Goal: Task Accomplishment & Management: Manage account settings

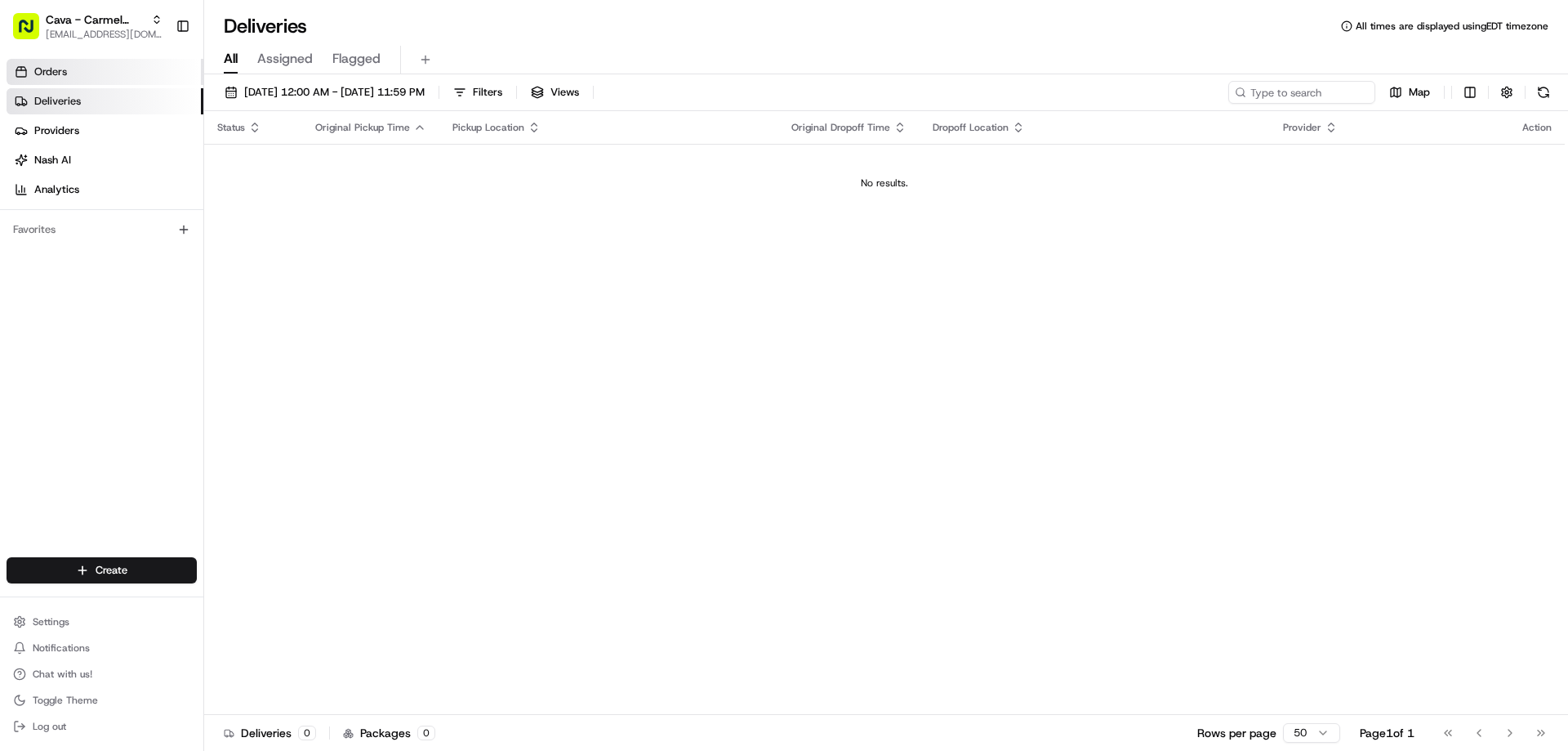
click at [33, 76] on link "Orders" at bounding box center [105, 72] width 197 height 26
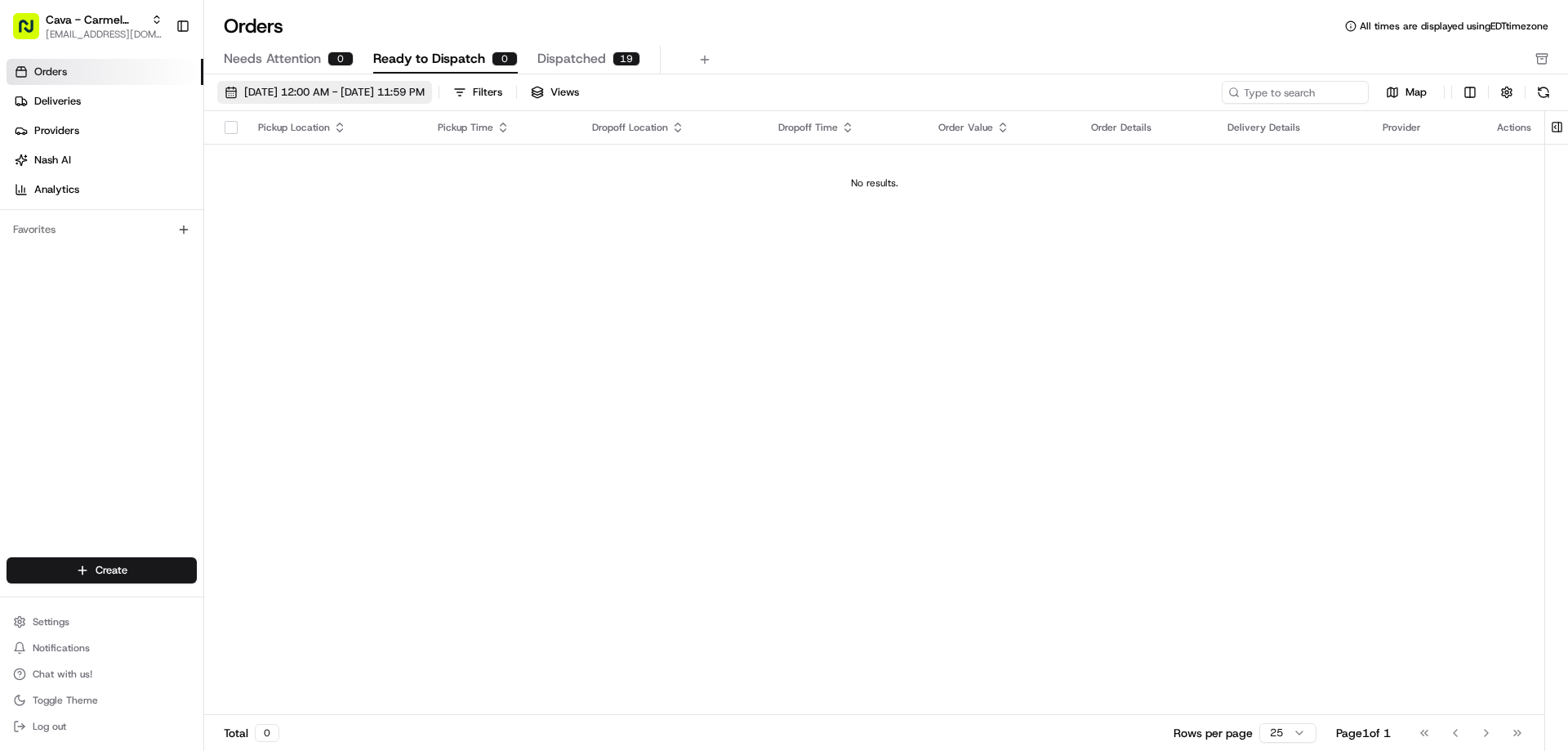
click at [279, 83] on button "[DATE] 12:00 AM - [DATE] 11:59 PM" at bounding box center [324, 92] width 215 height 23
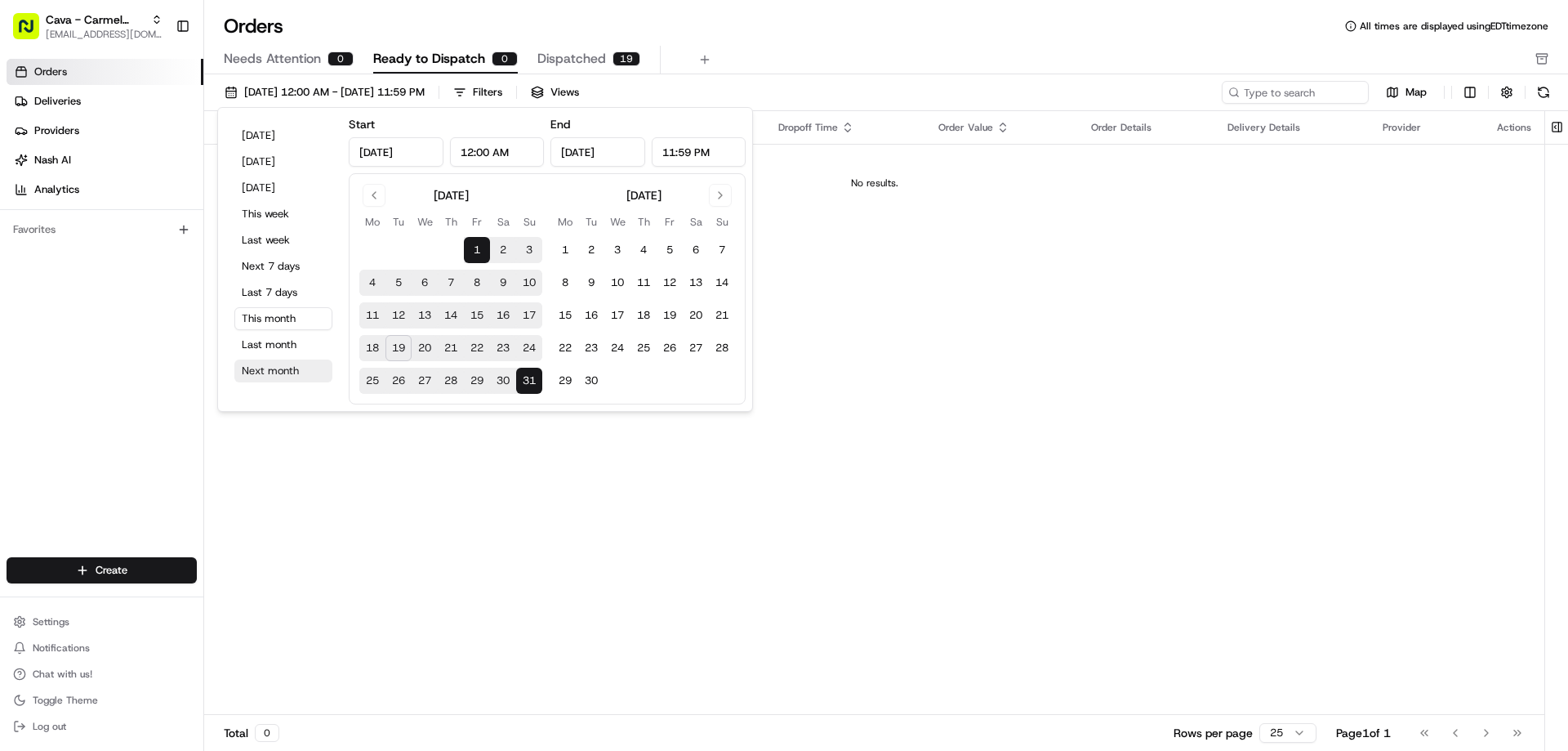
click at [272, 369] on button "Next month" at bounding box center [283, 370] width 98 height 23
type input "[DATE]"
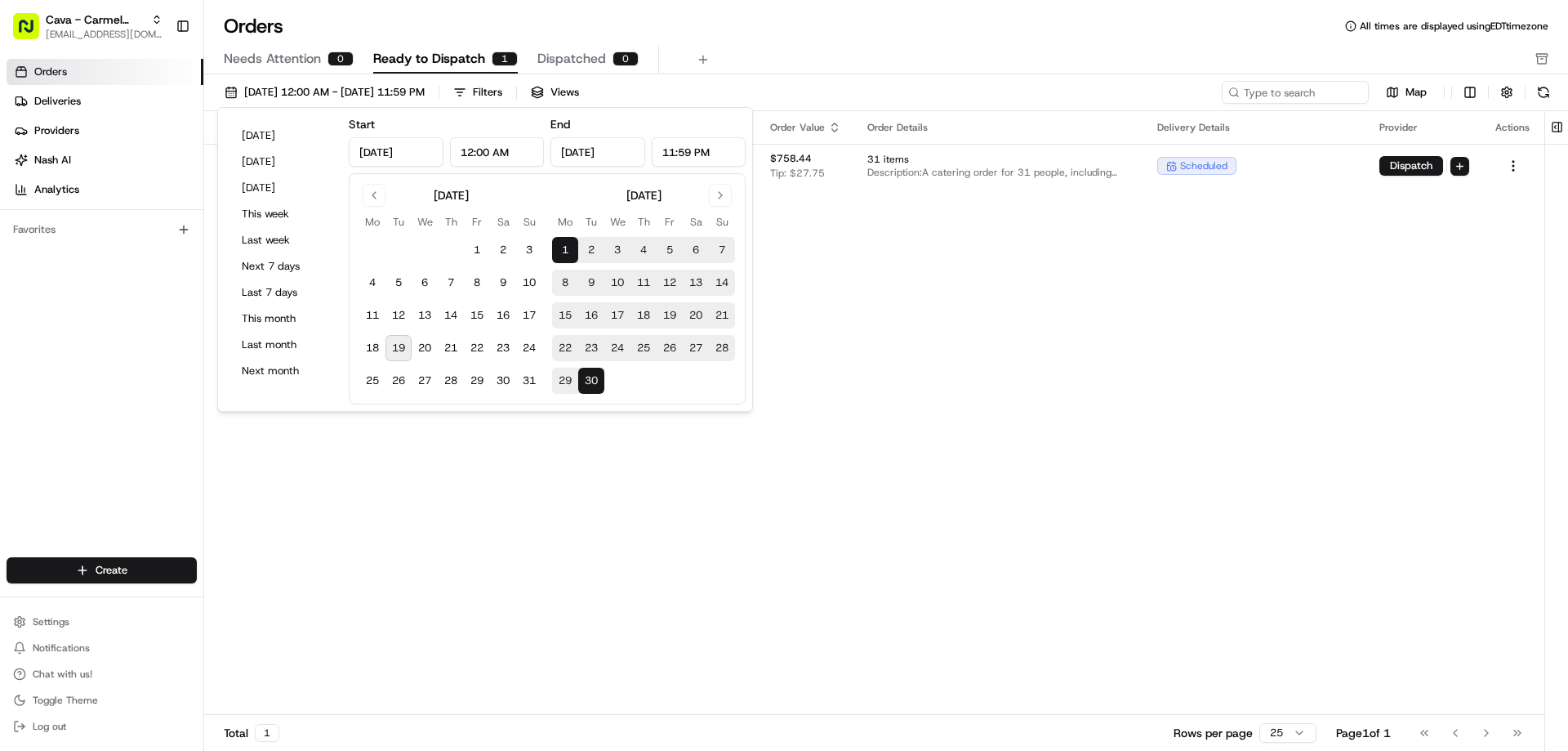
click at [707, 539] on div "Pickup Location Pickup Time Dropoff Location Dropoff Time Order Value Order Det…" at bounding box center [874, 413] width 1340 height 604
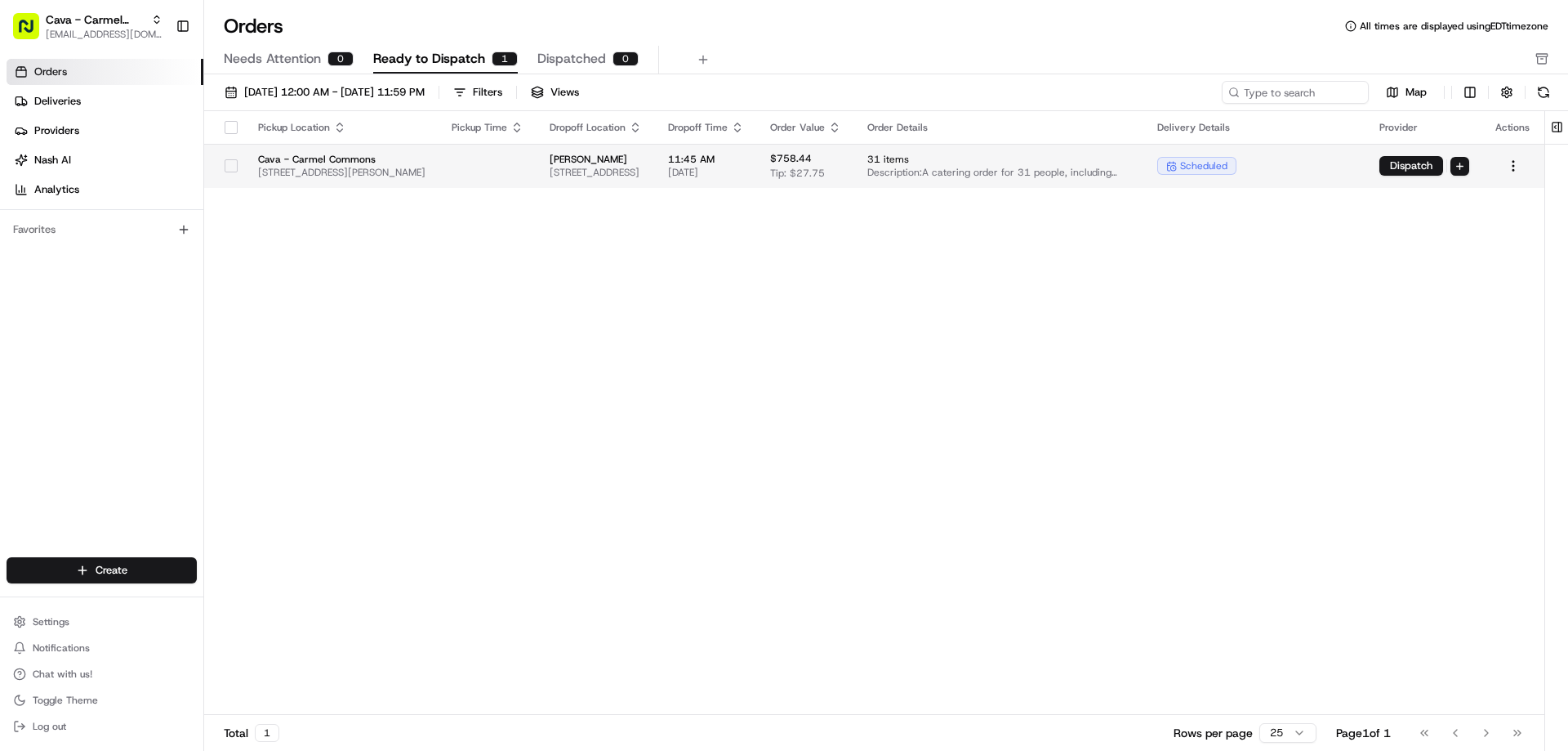
click at [230, 168] on button "button" at bounding box center [231, 165] width 13 height 13
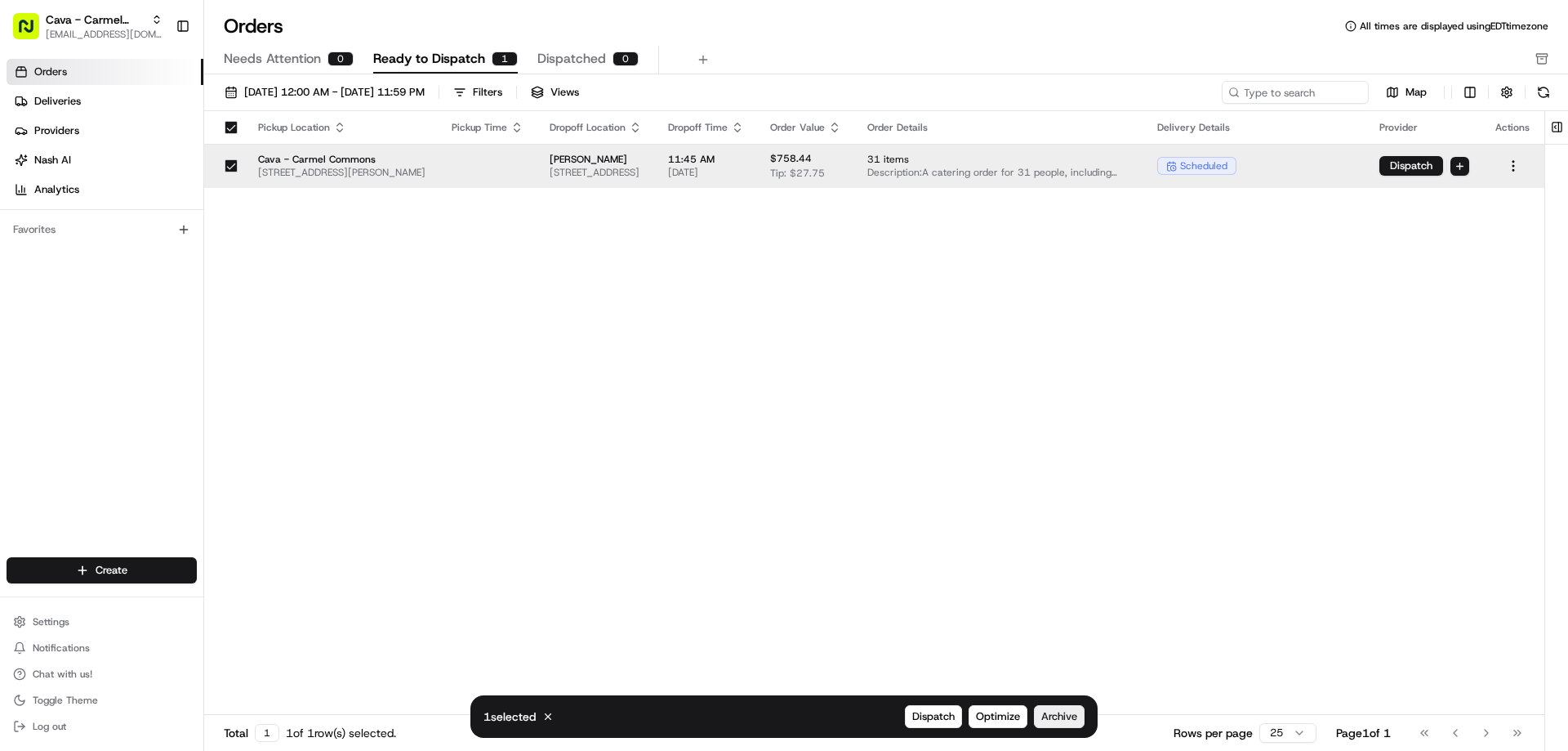
click at [1077, 716] on button "Archive" at bounding box center [1059, 716] width 51 height 23
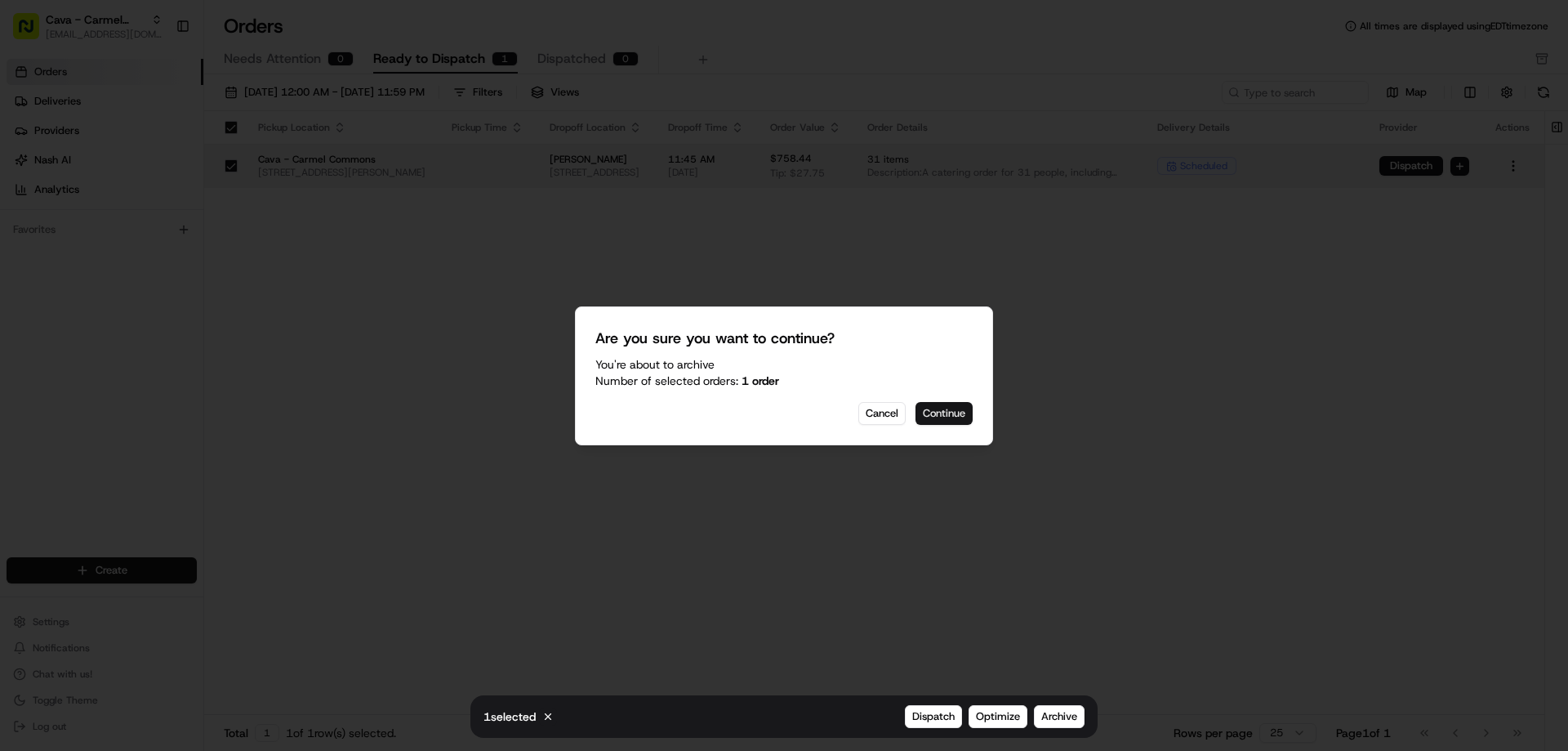
click at [953, 419] on button "Continue" at bounding box center [944, 413] width 57 height 23
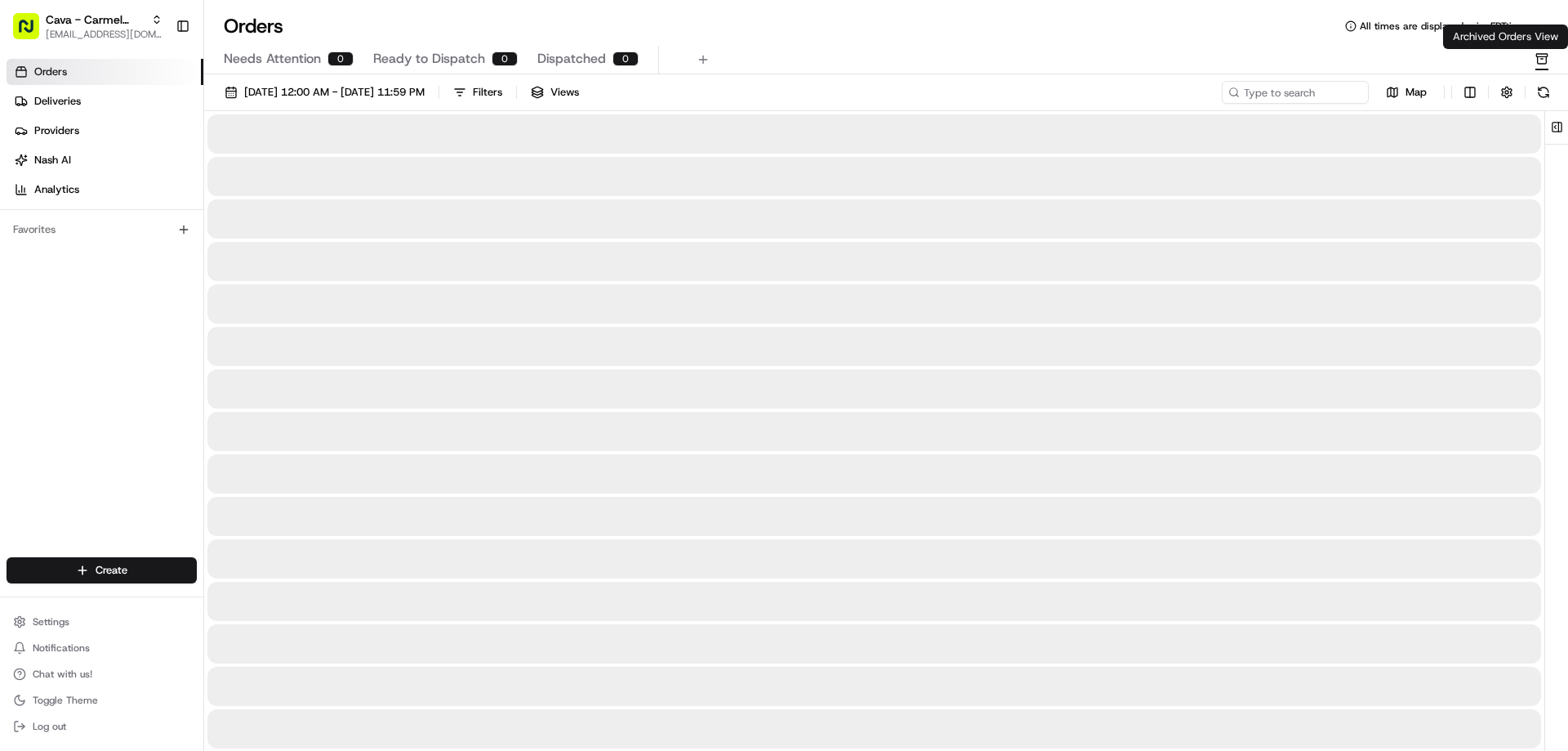
click at [1542, 65] on icon "button" at bounding box center [1541, 59] width 13 height 13
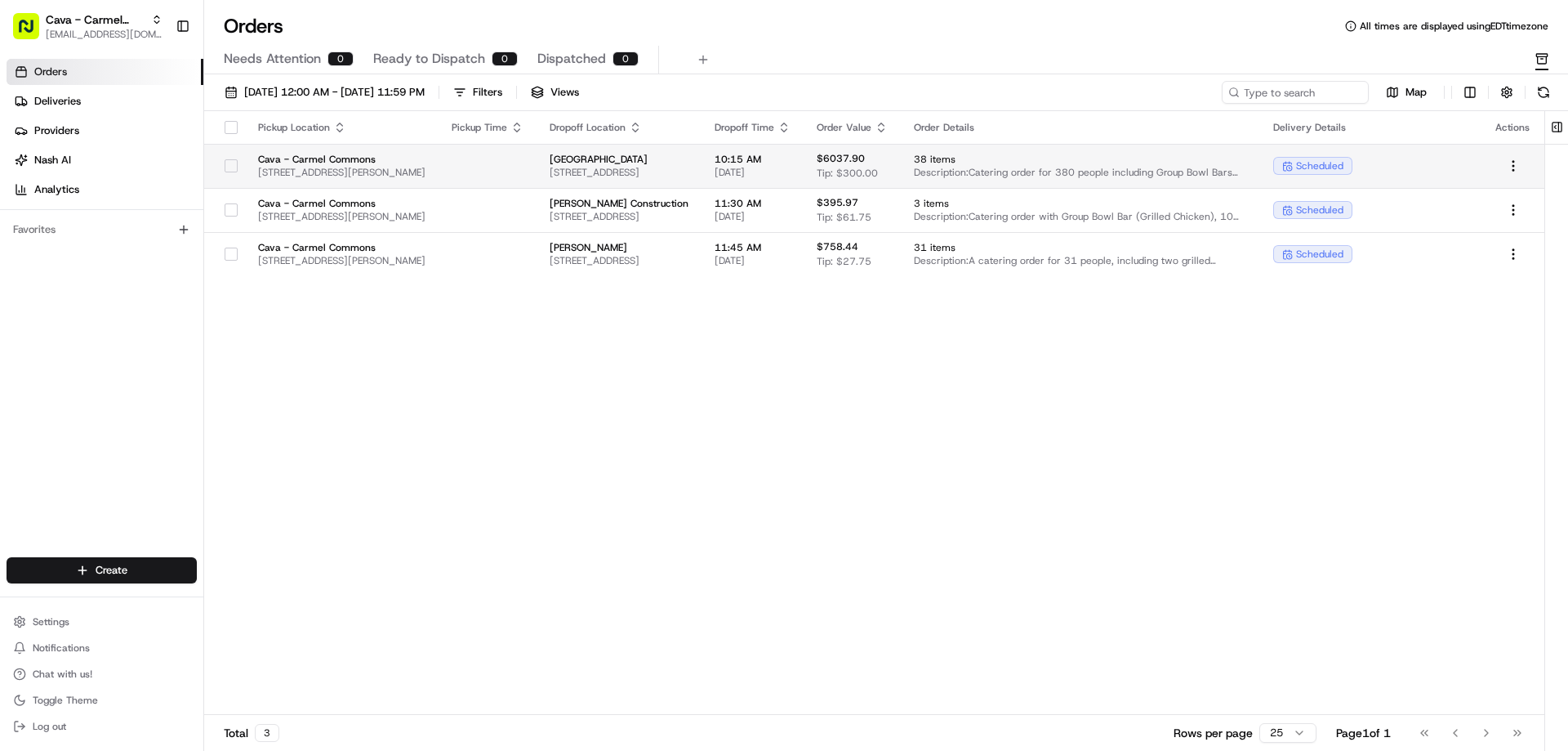
click at [231, 167] on button "button" at bounding box center [231, 165] width 13 height 13
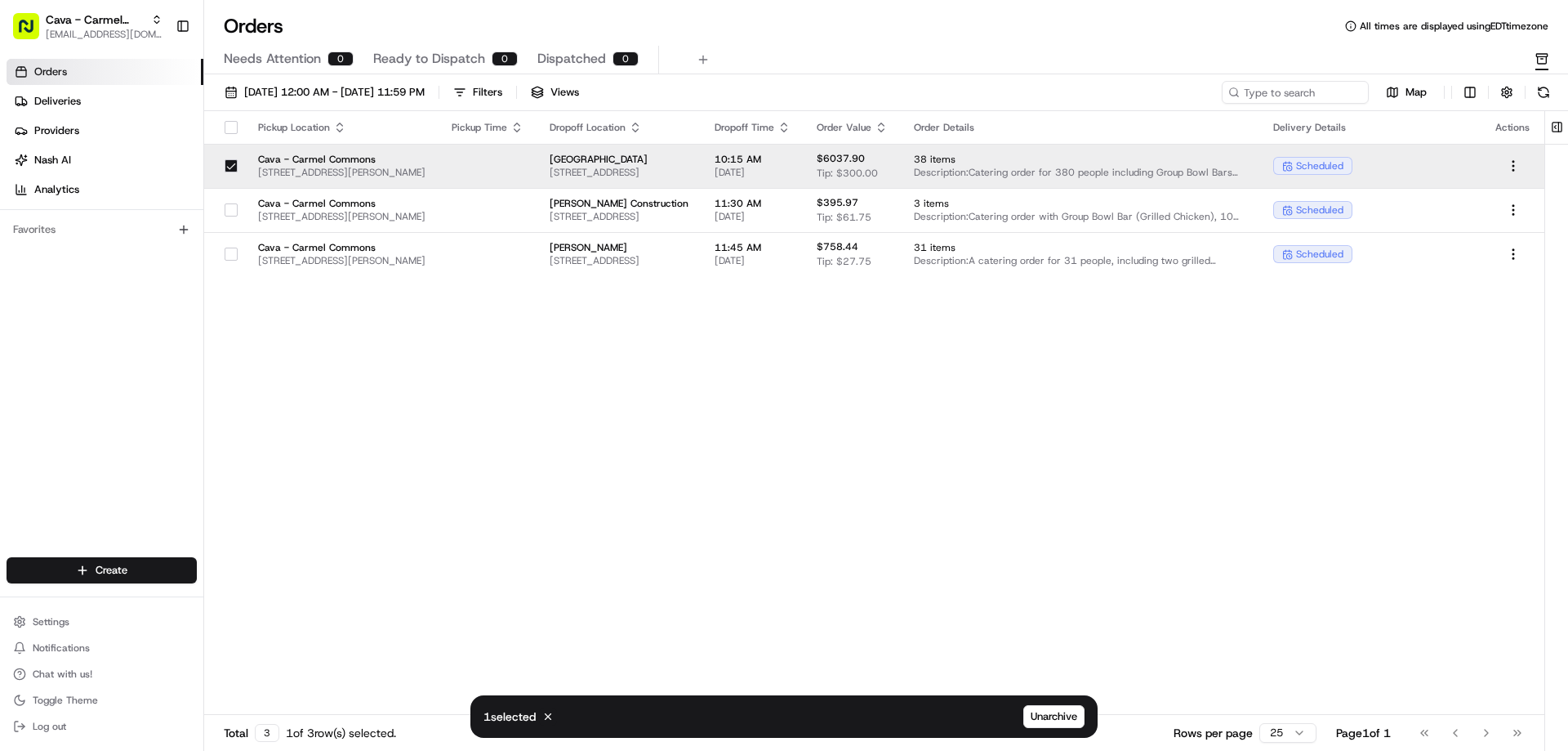
click at [233, 166] on button "button" at bounding box center [231, 165] width 13 height 13
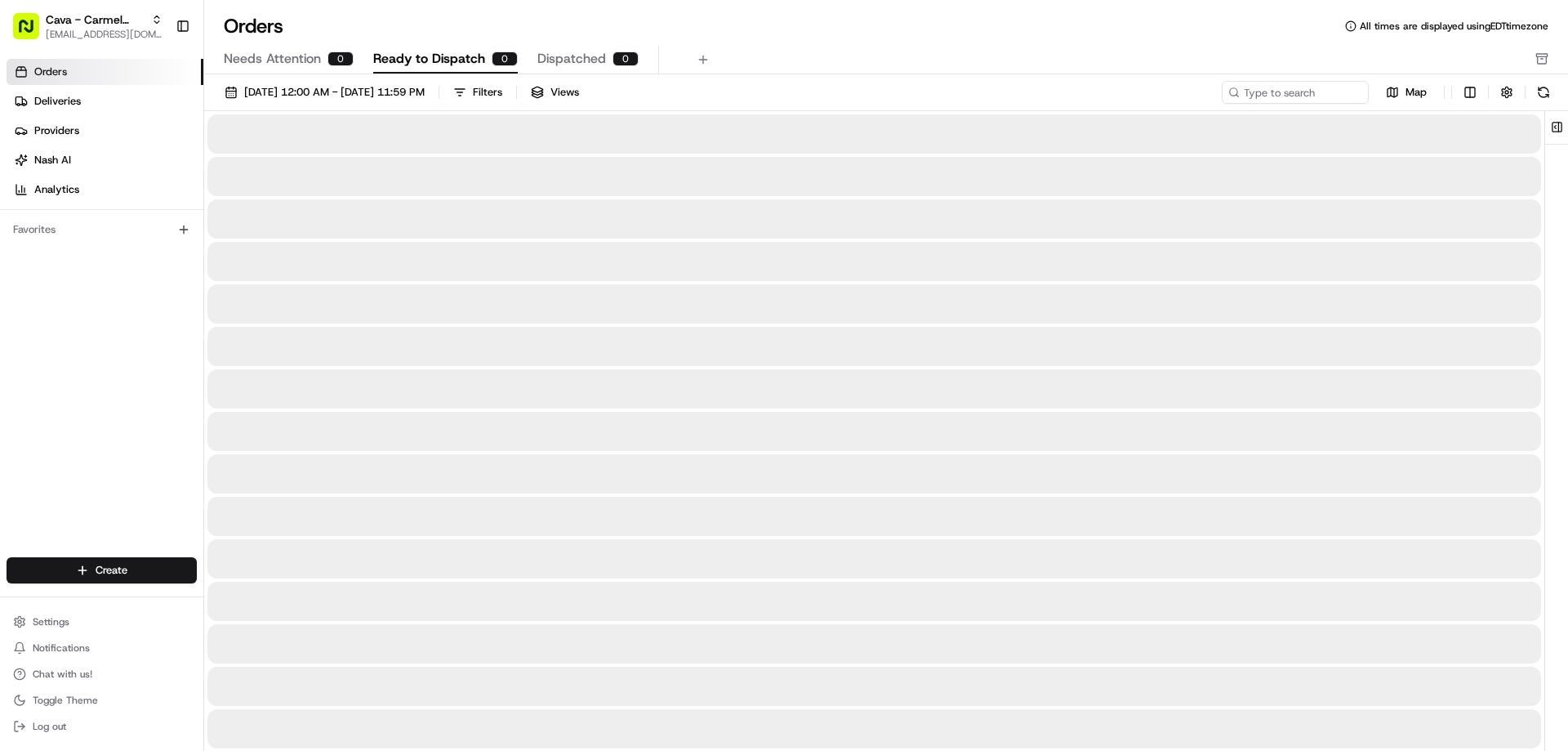
click at [414, 50] on span "Ready to Dispatch" at bounding box center [429, 59] width 112 height 20
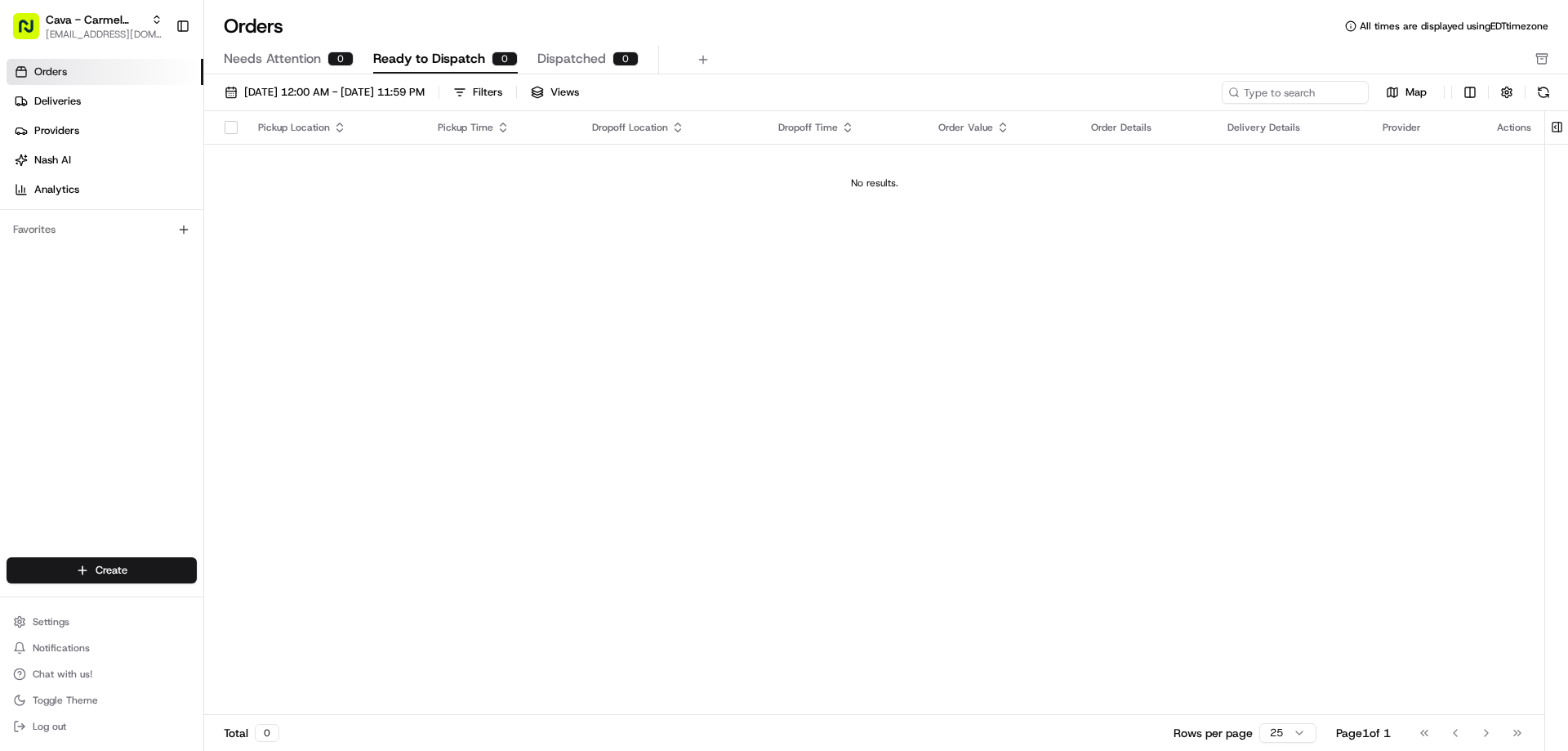
click at [568, 57] on span "Dispatched" at bounding box center [571, 59] width 69 height 20
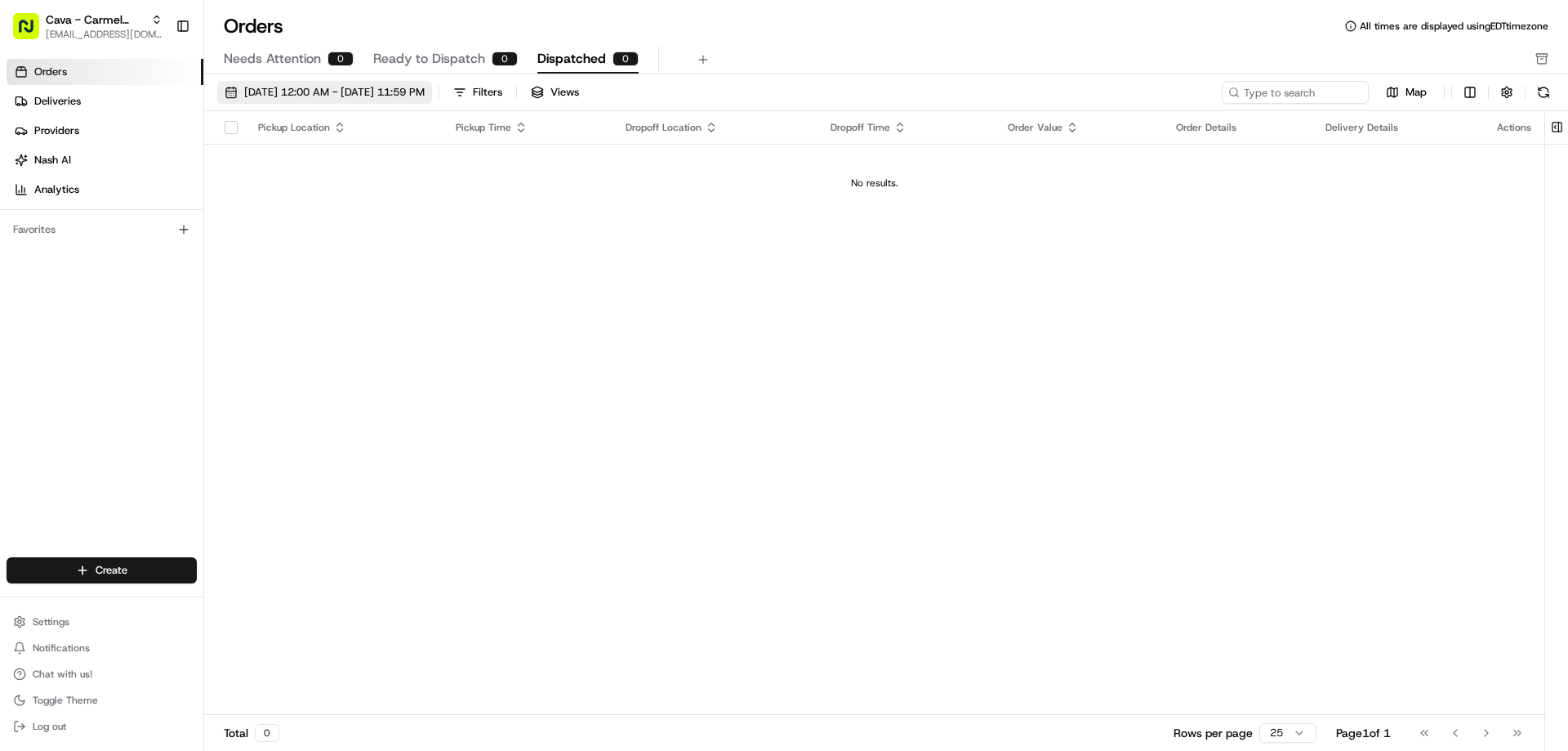
click at [300, 91] on span "[DATE] 12:00 AM - [DATE] 11:59 PM" at bounding box center [335, 92] width 181 height 15
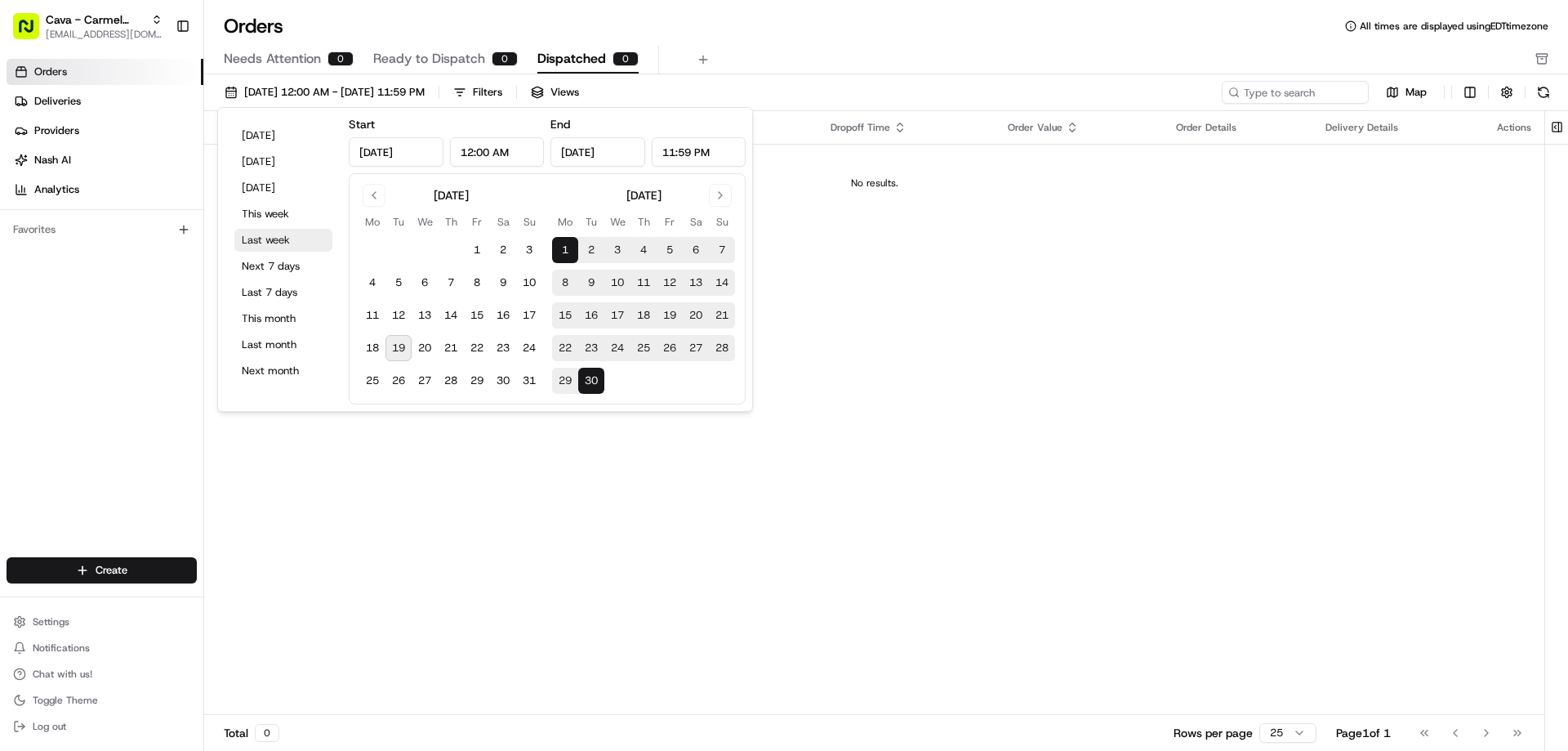
click at [279, 240] on button "Last week" at bounding box center [283, 240] width 98 height 23
type input "[DATE]"
